Goal: Navigation & Orientation: Find specific page/section

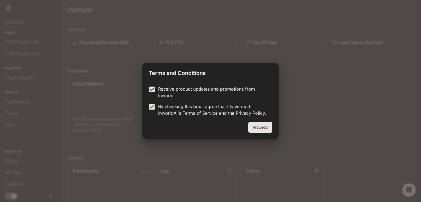
click at [258, 123] on button "Proceed" at bounding box center [260, 127] width 24 height 11
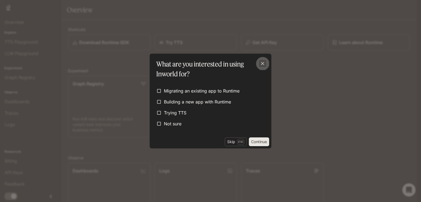
click at [261, 62] on icon "button" at bounding box center [262, 63] width 5 height 5
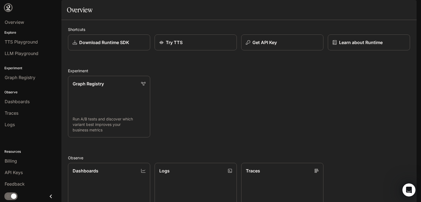
click at [9, 6] on icon at bounding box center [7, 7] width 5 height 5
click at [191, 39] on div "Shortcuts Download Runtime SDK Try TTS Get API Key Learn about Runtime Experime…" at bounding box center [238, 169] width 355 height 299
click at [406, 7] on img "button" at bounding box center [409, 8] width 8 height 8
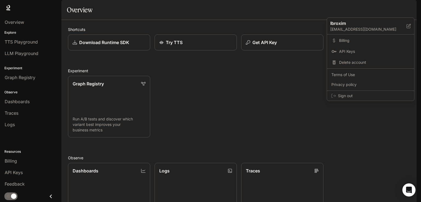
click at [406, 7] on div at bounding box center [210, 101] width 421 height 202
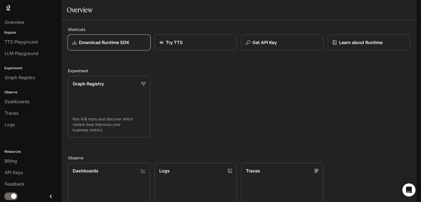
click at [126, 46] on p "Download Runtime SDK" at bounding box center [104, 42] width 50 height 7
click at [106, 109] on link "Graph Registry Run A/B tests and discover which variant best improves your busi…" at bounding box center [109, 107] width 83 height 62
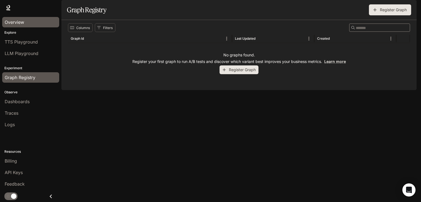
click at [11, 18] on link "Overview" at bounding box center [30, 22] width 57 height 10
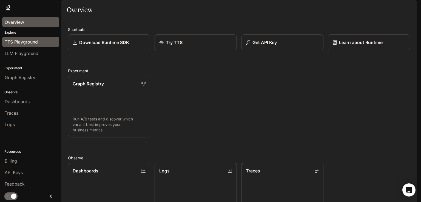
click at [12, 40] on span "TTS Playground" at bounding box center [21, 42] width 33 height 7
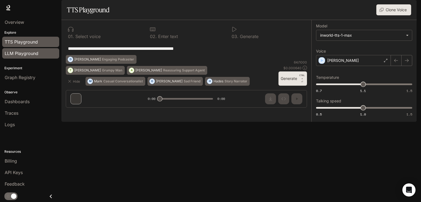
click at [12, 53] on span "LLM Playground" at bounding box center [22, 53] width 34 height 7
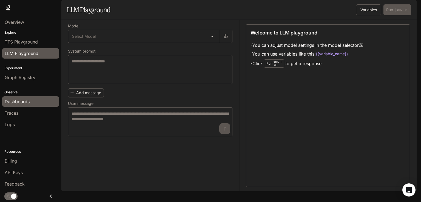
click at [22, 104] on span "Dashboards" at bounding box center [17, 101] width 25 height 7
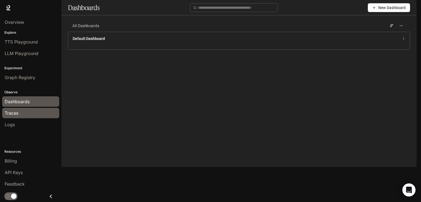
click at [21, 115] on div "Traces" at bounding box center [31, 113] width 52 height 7
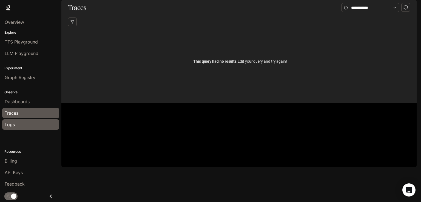
click at [20, 123] on div "Logs" at bounding box center [31, 124] width 52 height 7
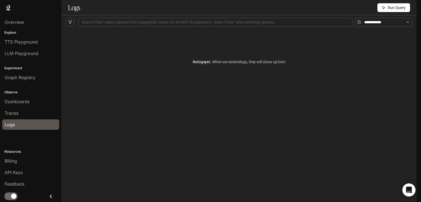
scroll to position [25, 0]
click at [52, 197] on icon "Close drawer" at bounding box center [50, 196] width 7 height 7
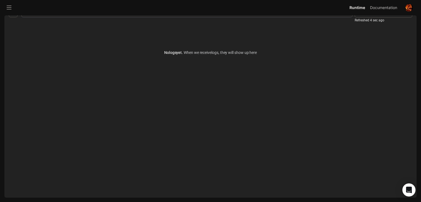
click at [9, 5] on icon "open drawer" at bounding box center [8, 7] width 5 height 5
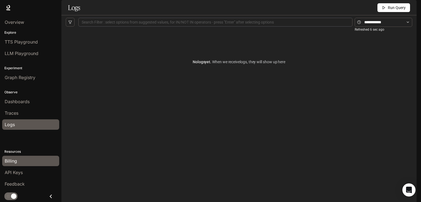
click at [27, 162] on div "Billing" at bounding box center [31, 161] width 52 height 7
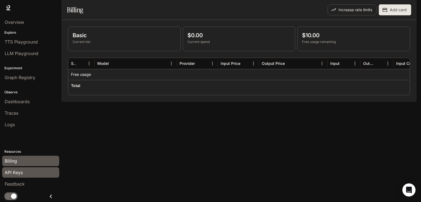
click at [16, 174] on span "API Keys" at bounding box center [14, 172] width 18 height 7
